Goal: Book appointment/travel/reservation

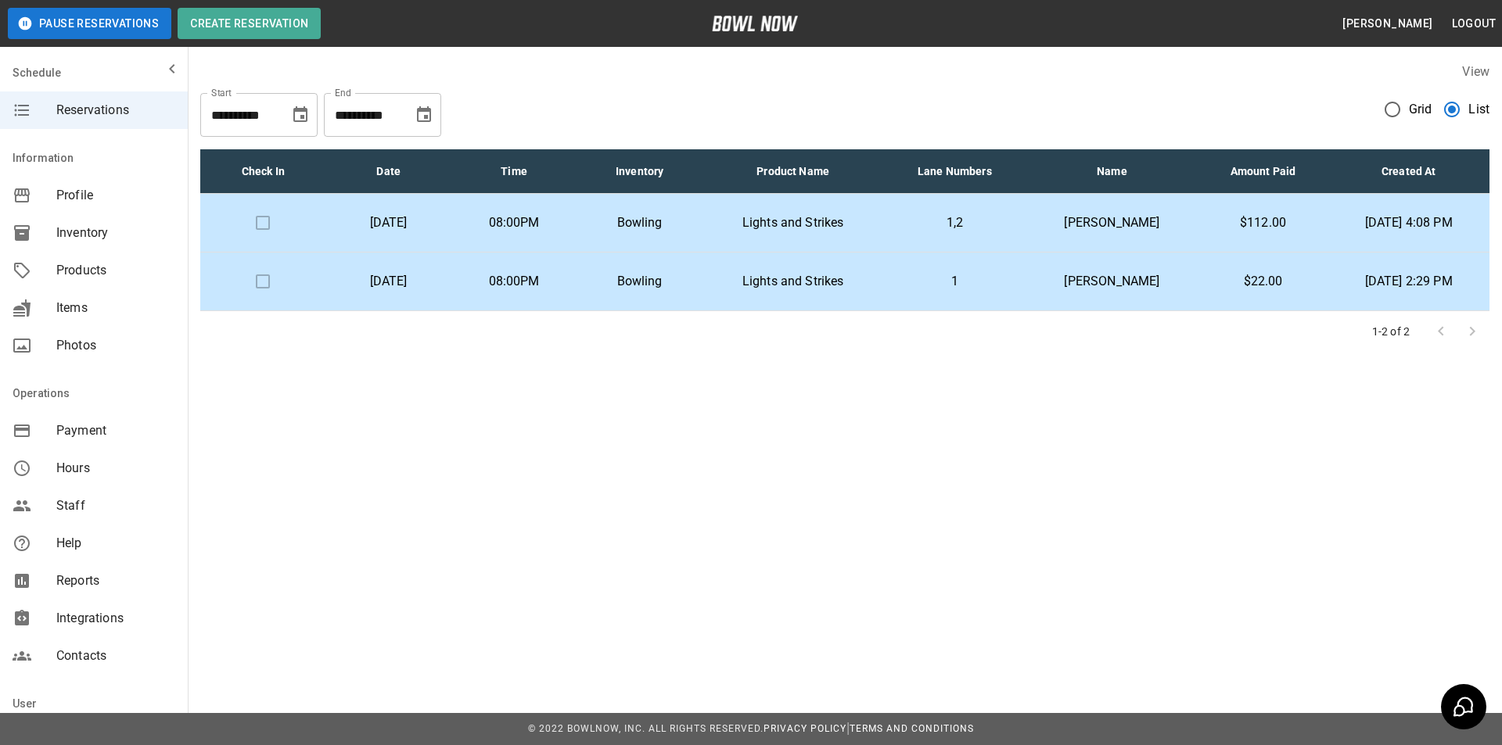
click at [1201, 296] on td "$22.00" at bounding box center [1263, 282] width 130 height 59
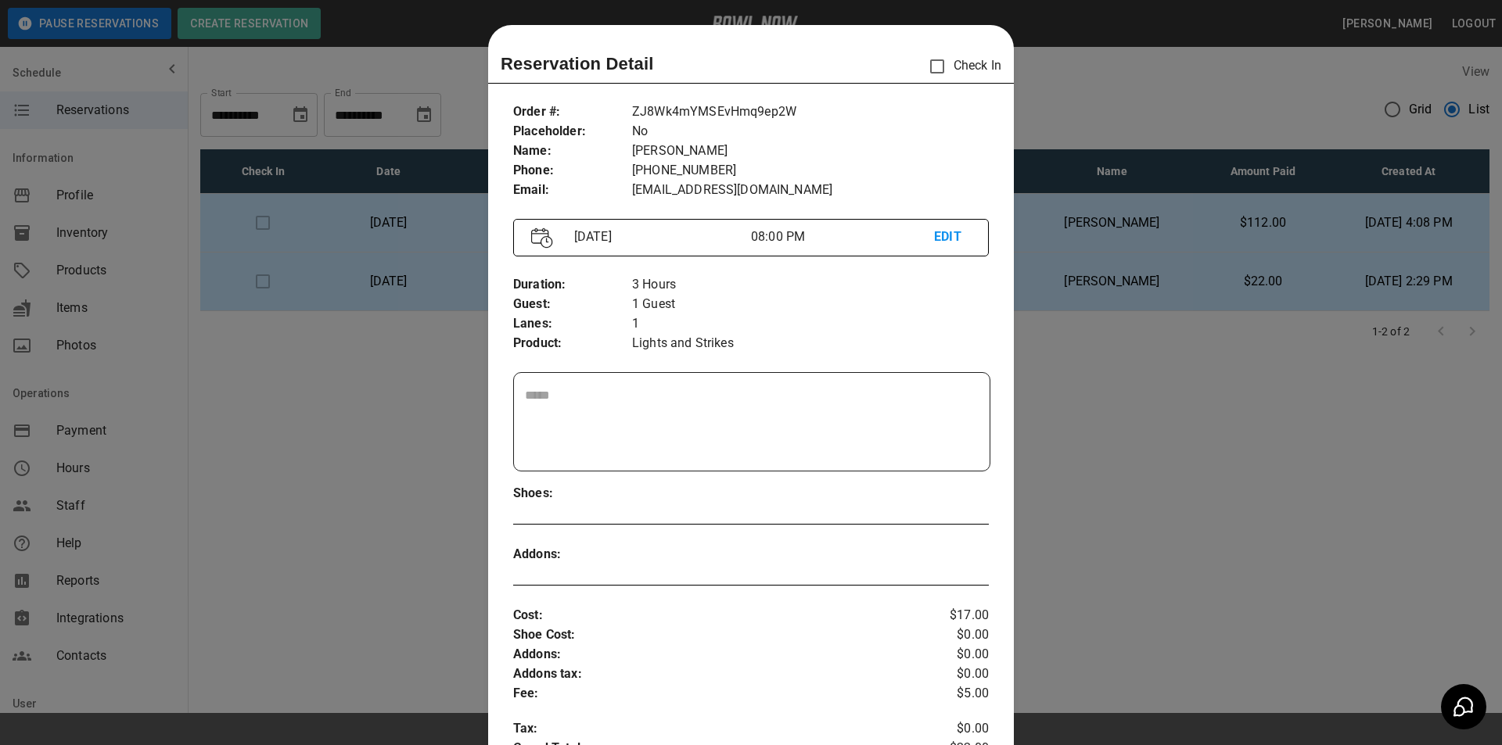
scroll to position [25, 0]
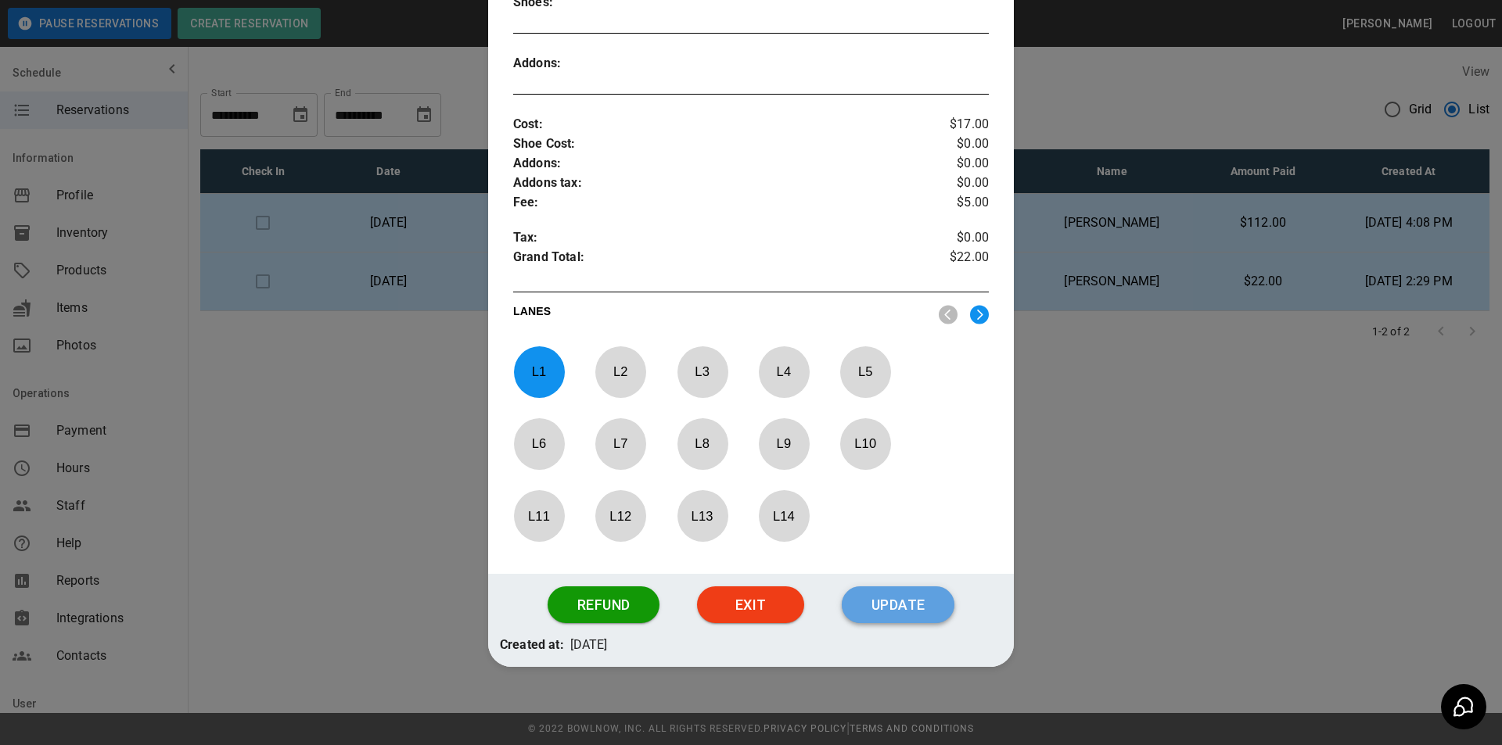
click at [897, 599] on button "Update" at bounding box center [898, 606] width 113 height 38
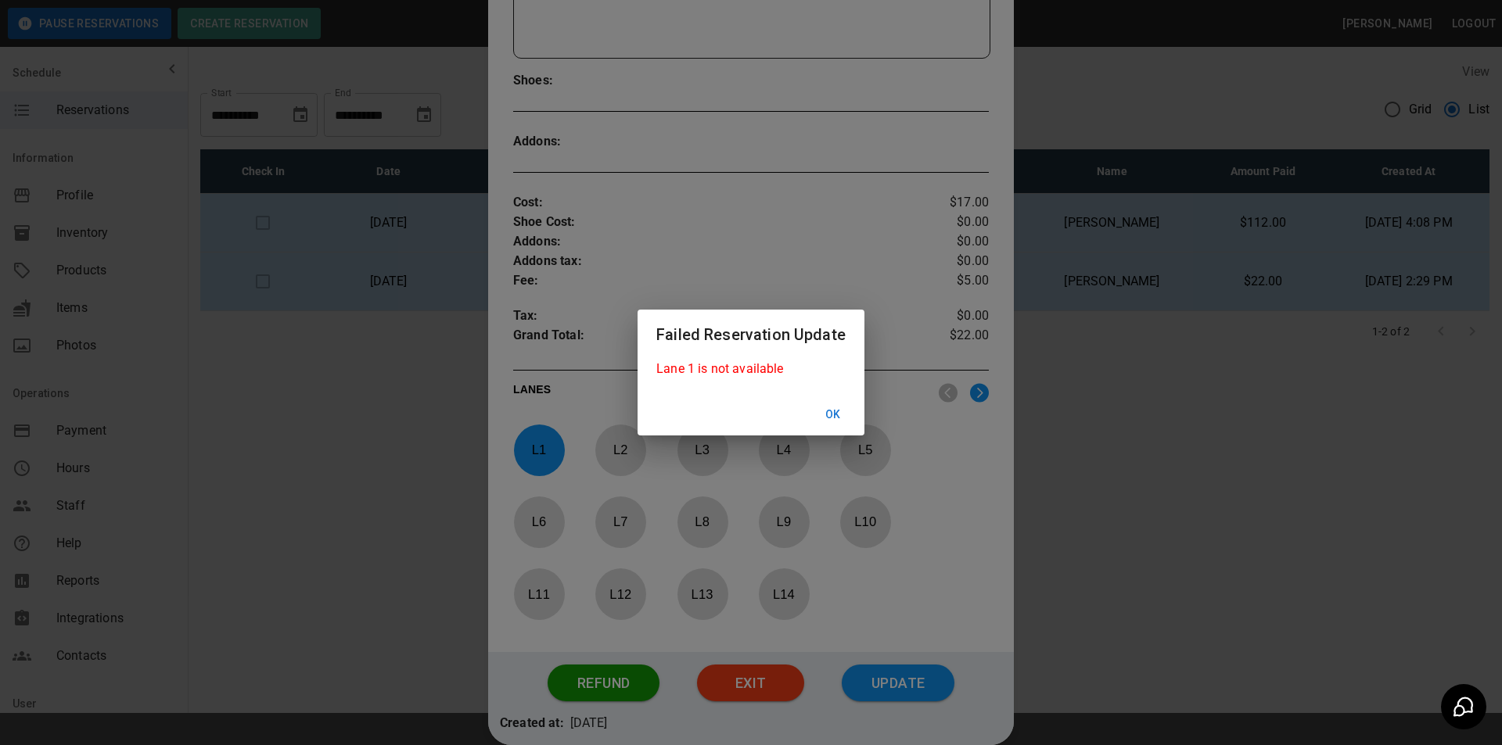
click at [832, 408] on button "Ok" at bounding box center [833, 414] width 50 height 29
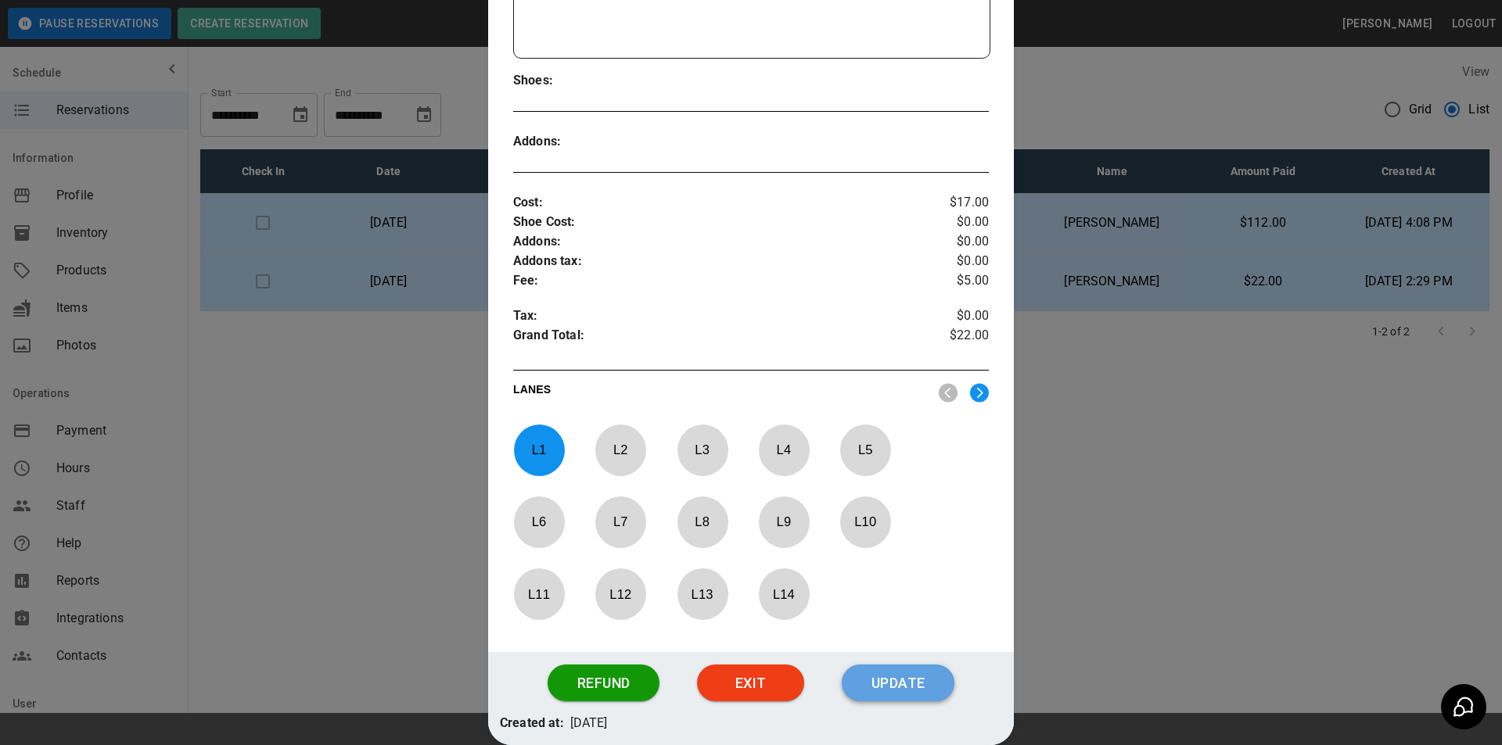
click at [921, 696] on button "Update" at bounding box center [898, 684] width 113 height 38
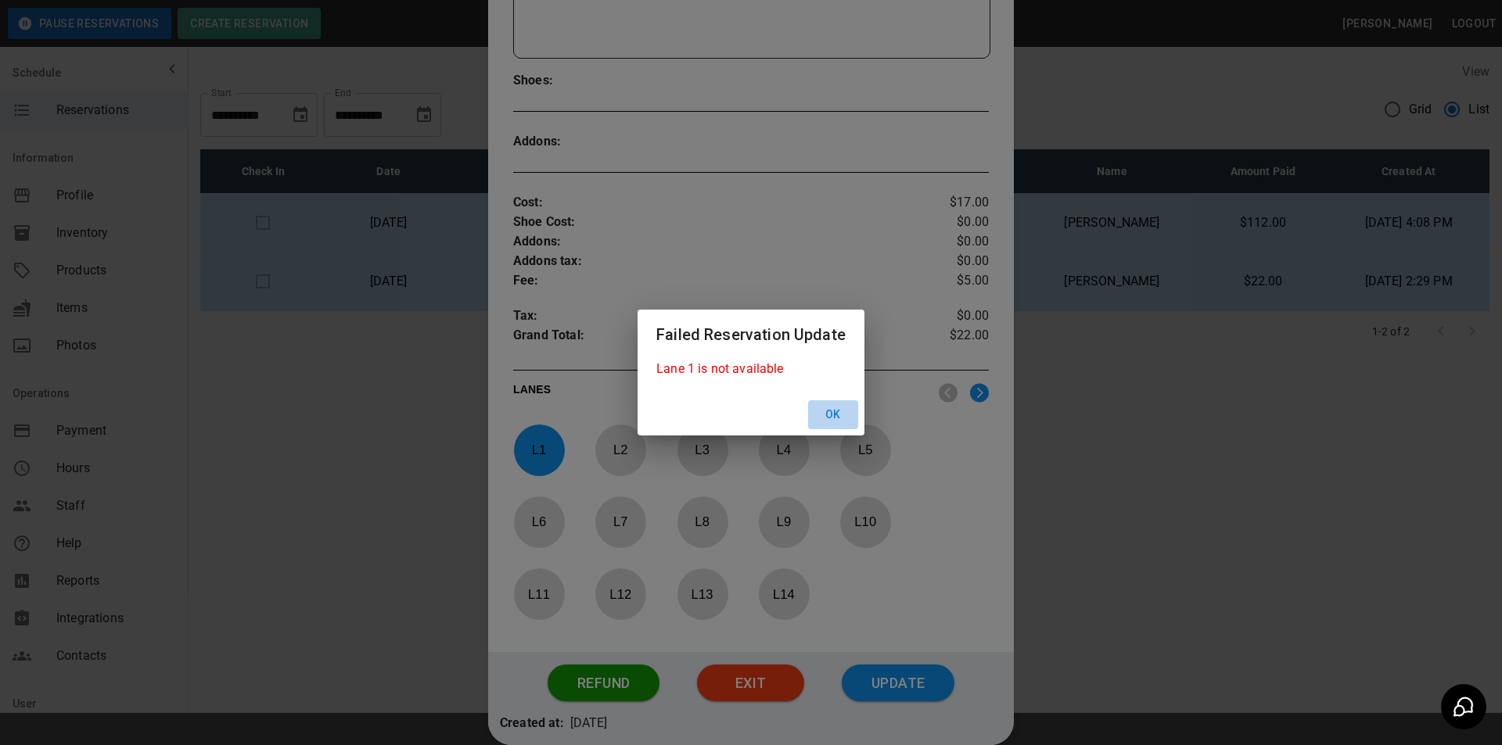
click at [827, 426] on button "Ok" at bounding box center [833, 414] width 50 height 29
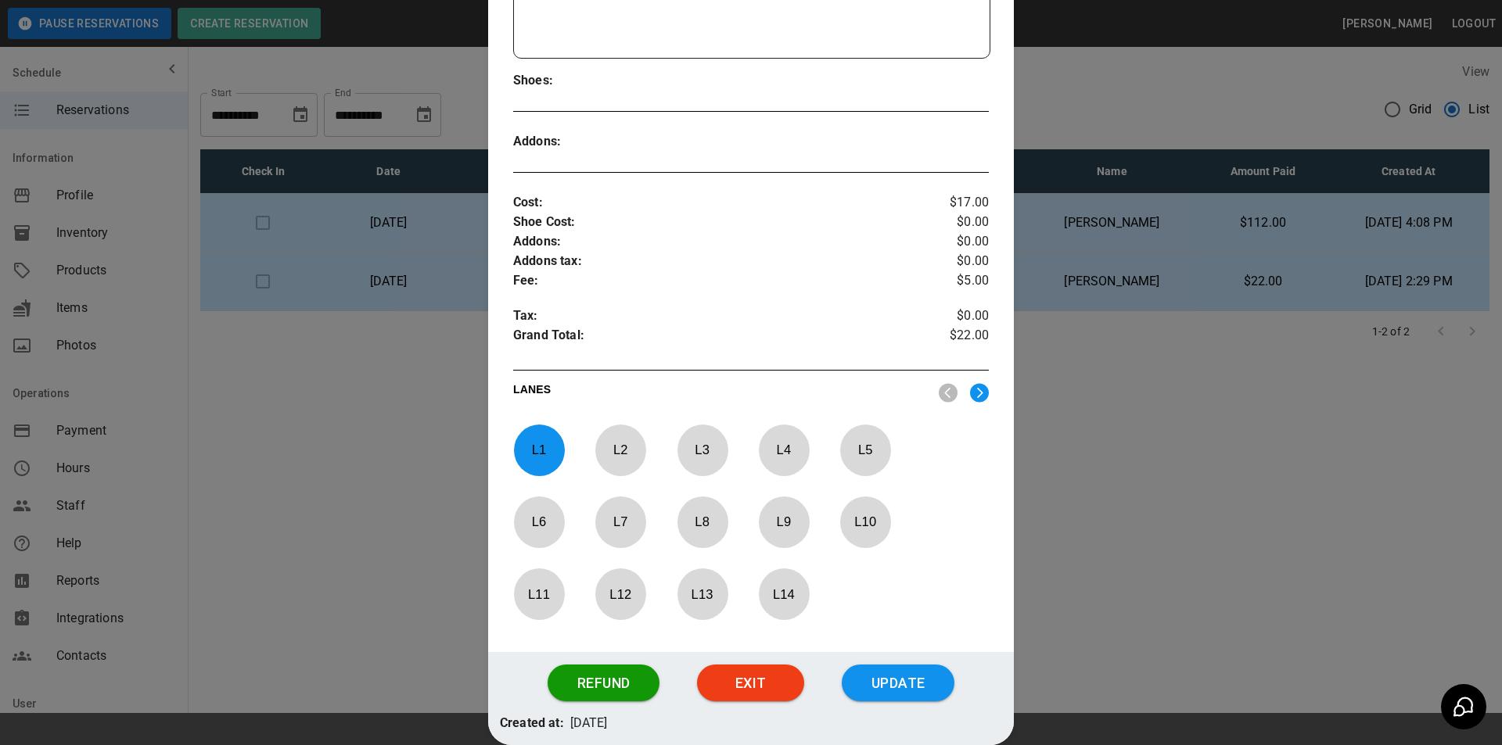
click at [540, 448] on p "L 1" at bounding box center [539, 450] width 52 height 37
click at [700, 600] on p "L 13" at bounding box center [703, 594] width 52 height 37
click at [920, 700] on button "Update" at bounding box center [898, 684] width 113 height 38
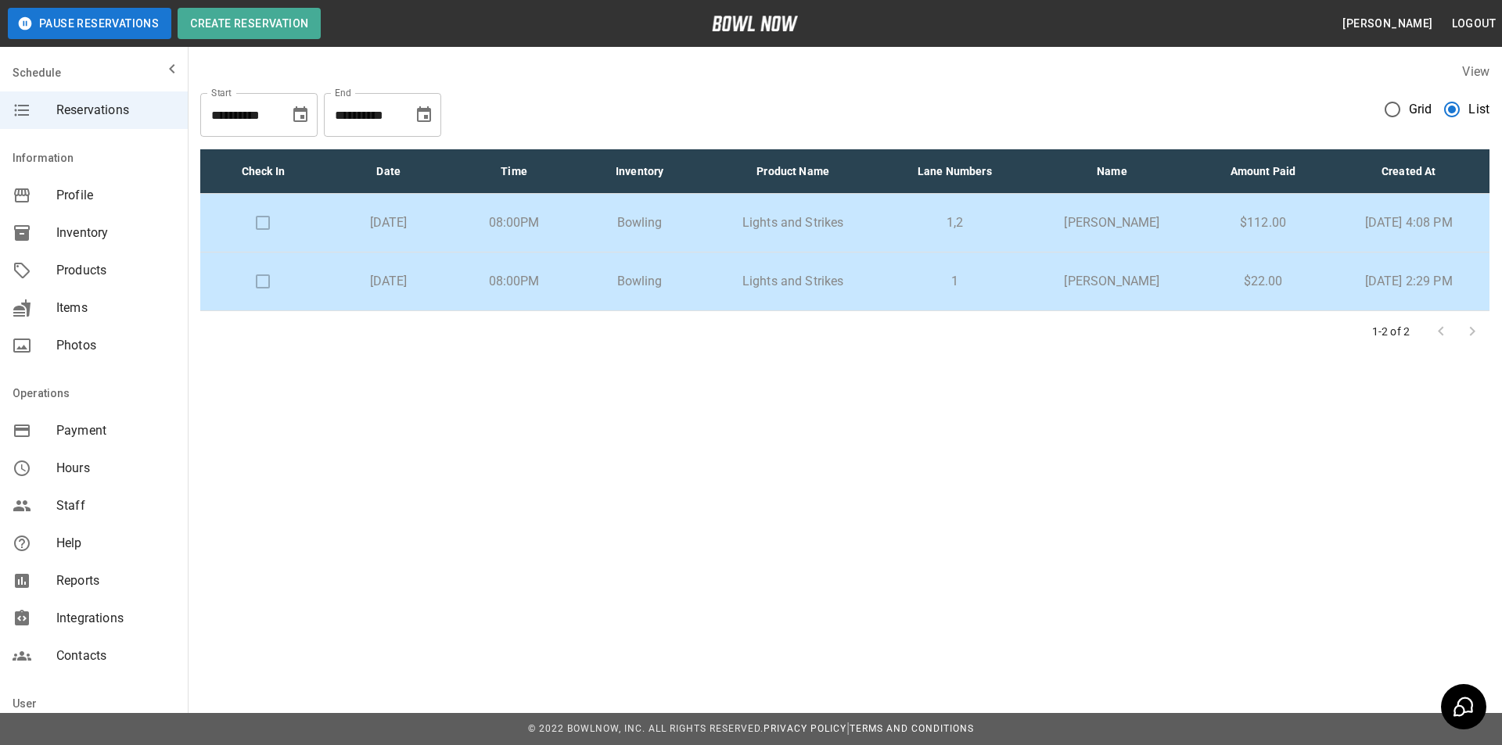
click at [763, 233] on td "Lights and Strikes" at bounding box center [792, 223] width 181 height 59
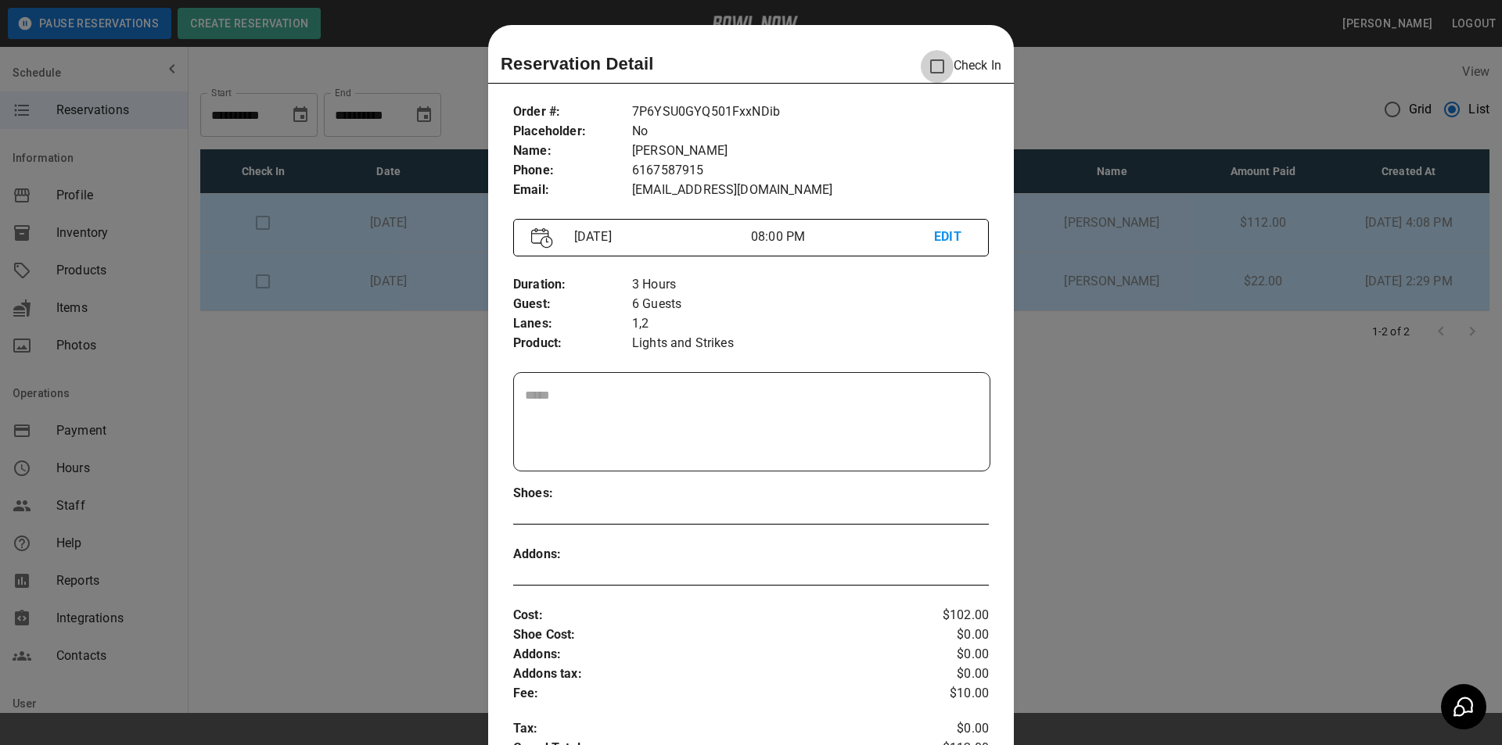
scroll to position [25, 0]
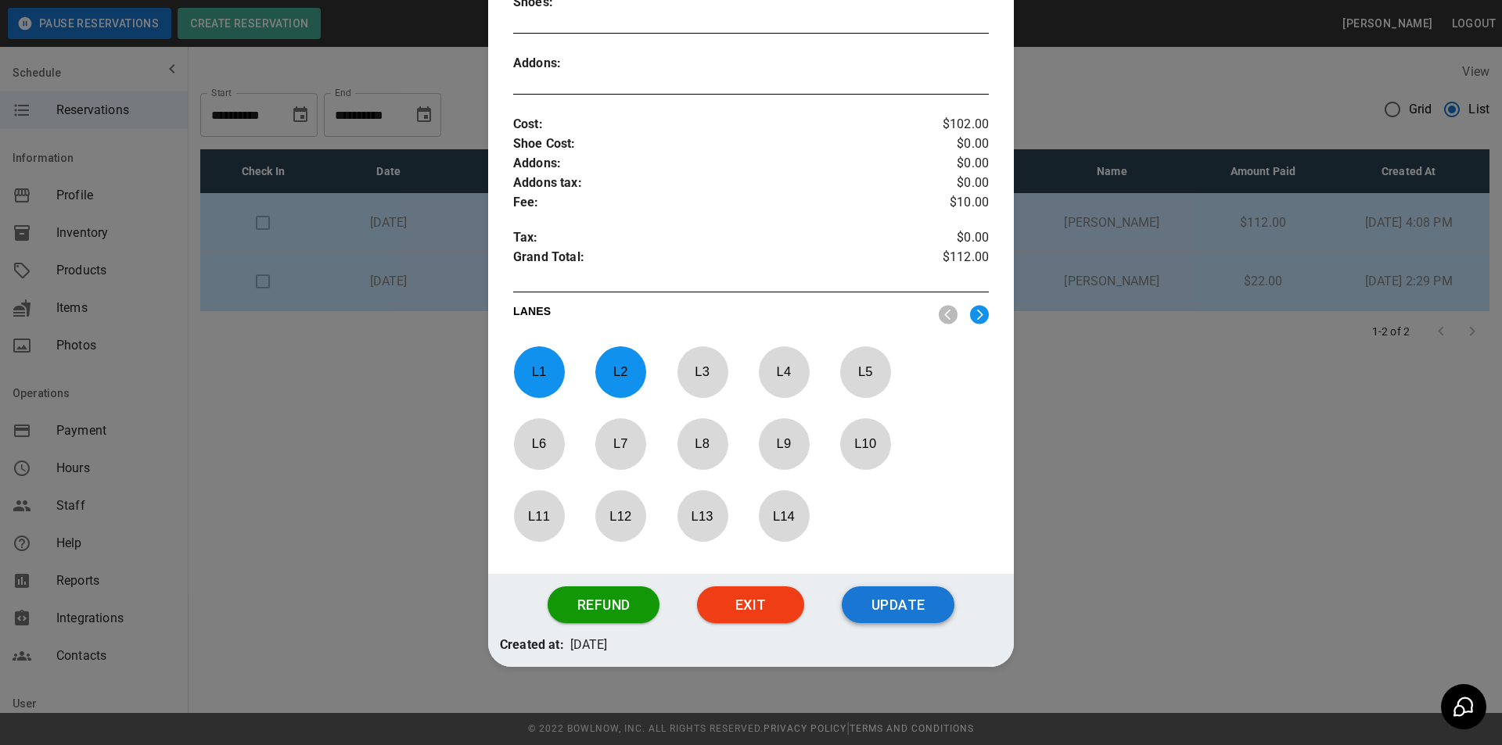
click at [939, 615] on button "Update" at bounding box center [898, 606] width 113 height 38
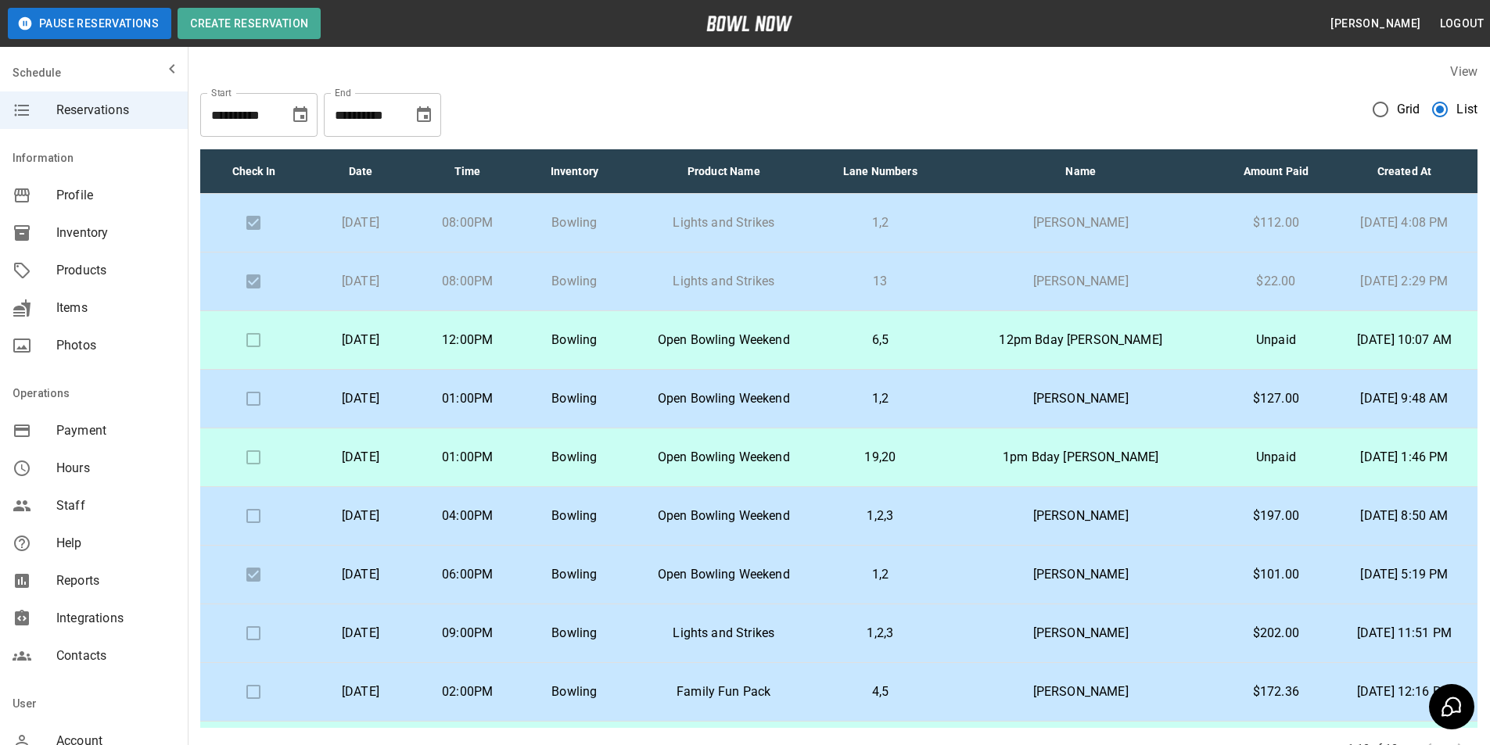
click at [431, 113] on icon "Choose date, selected date is Oct 5, 2025" at bounding box center [424, 114] width 14 height 16
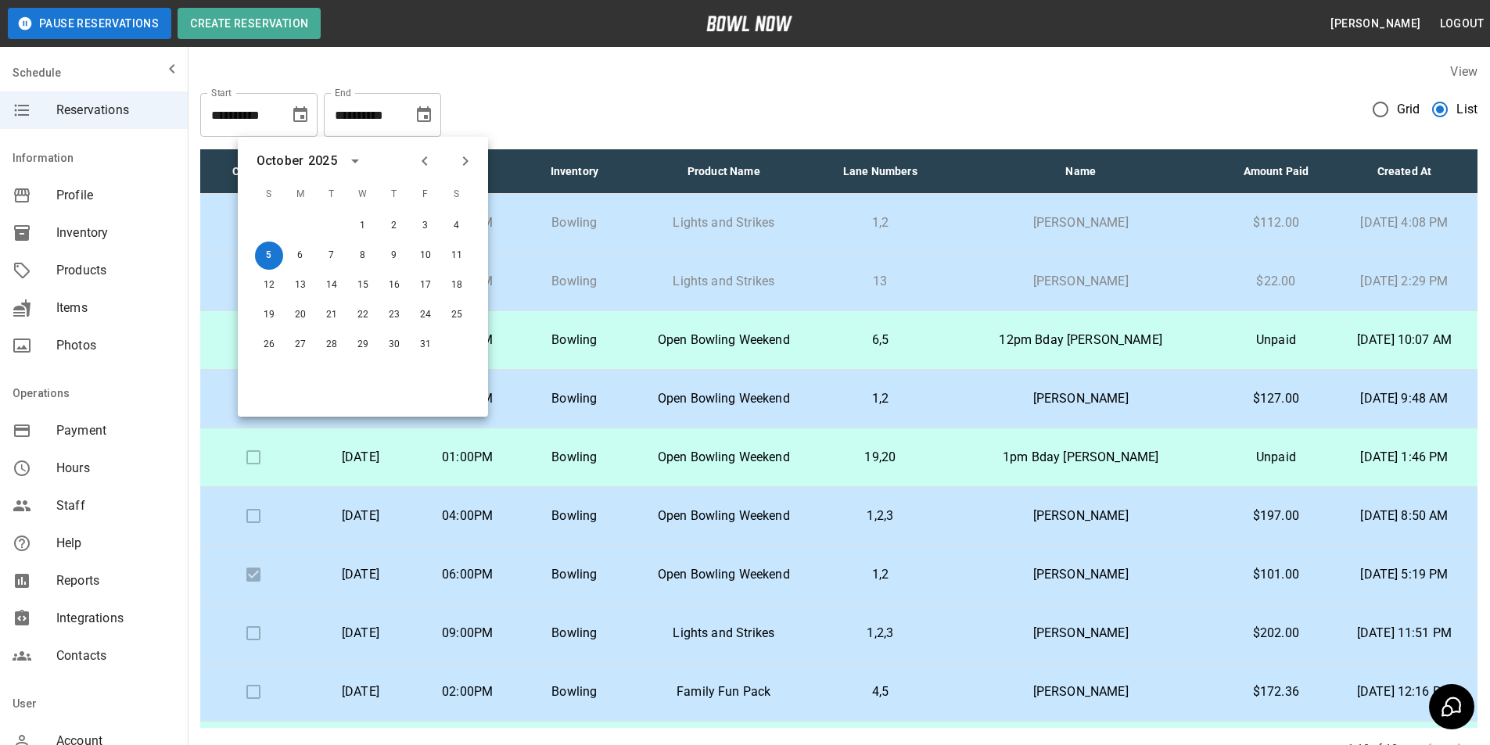
click at [422, 158] on icon "Previous month" at bounding box center [424, 161] width 19 height 19
click at [426, 226] on button "5" at bounding box center [425, 226] width 28 height 28
type input "**********"
